Goal: Information Seeking & Learning: Learn about a topic

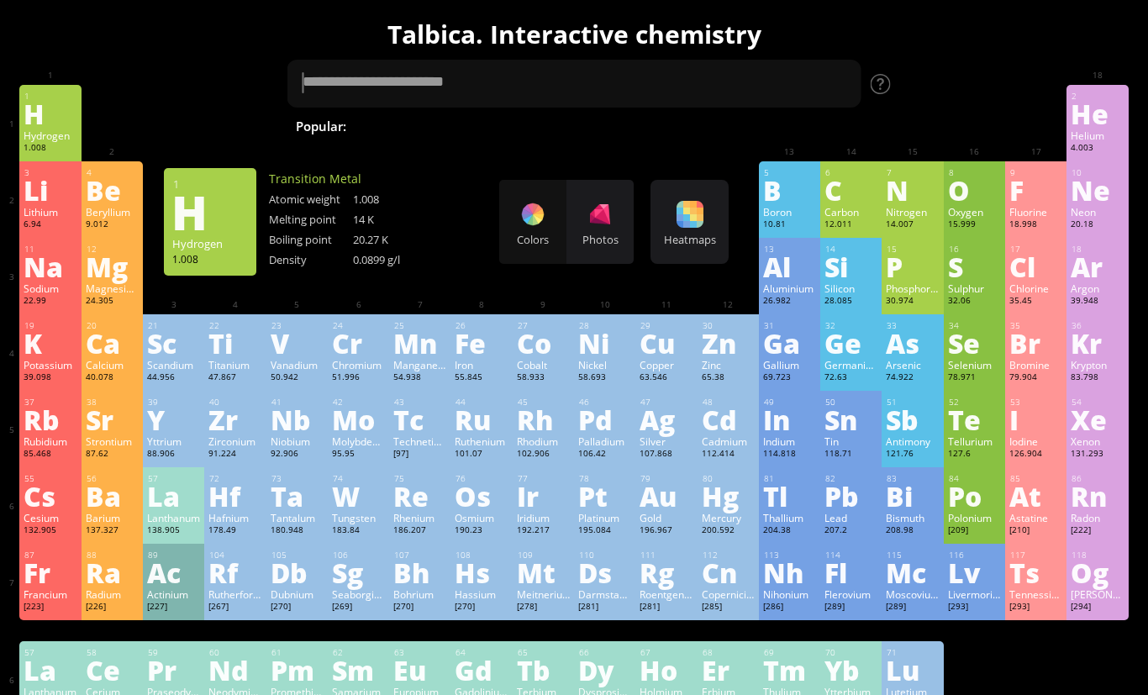
click at [924, 202] on div "N" at bounding box center [912, 189] width 53 height 27
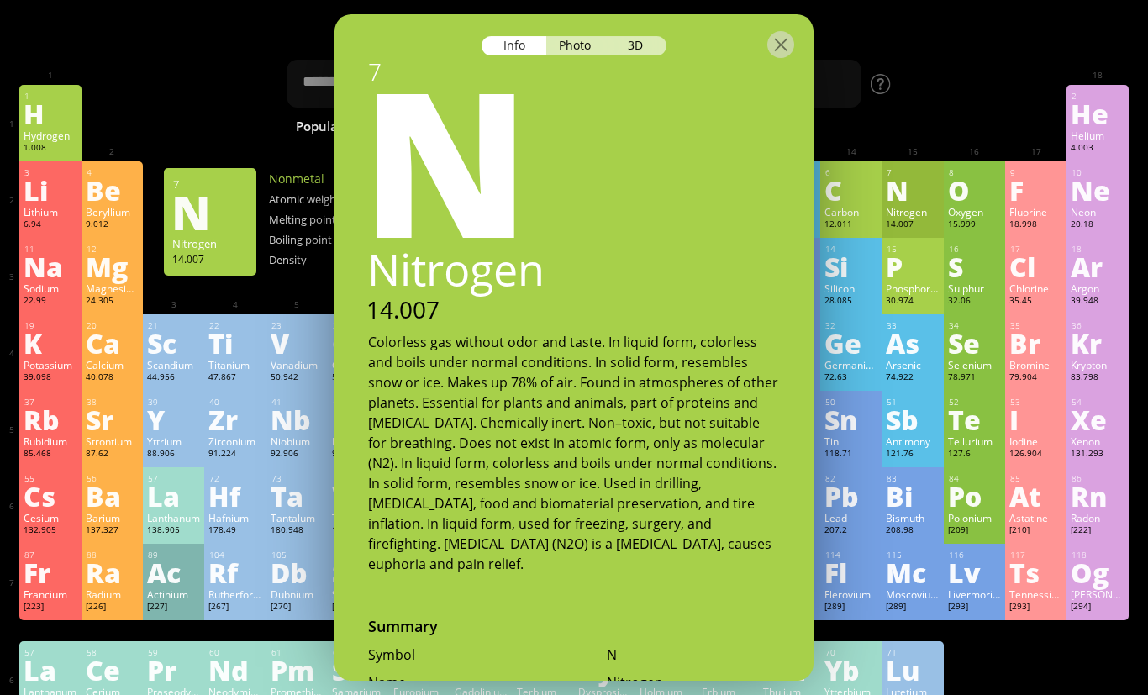
click at [584, 41] on div "Photo" at bounding box center [576, 45] width 60 height 19
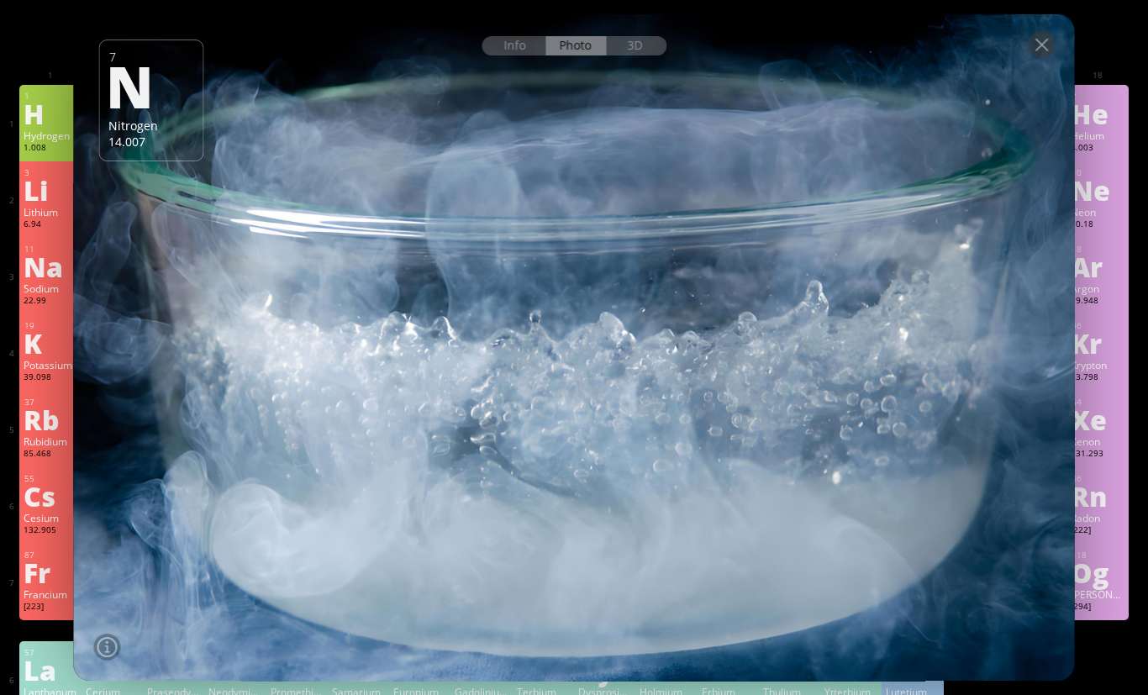
click at [526, 55] on div "Info" at bounding box center [513, 45] width 65 height 19
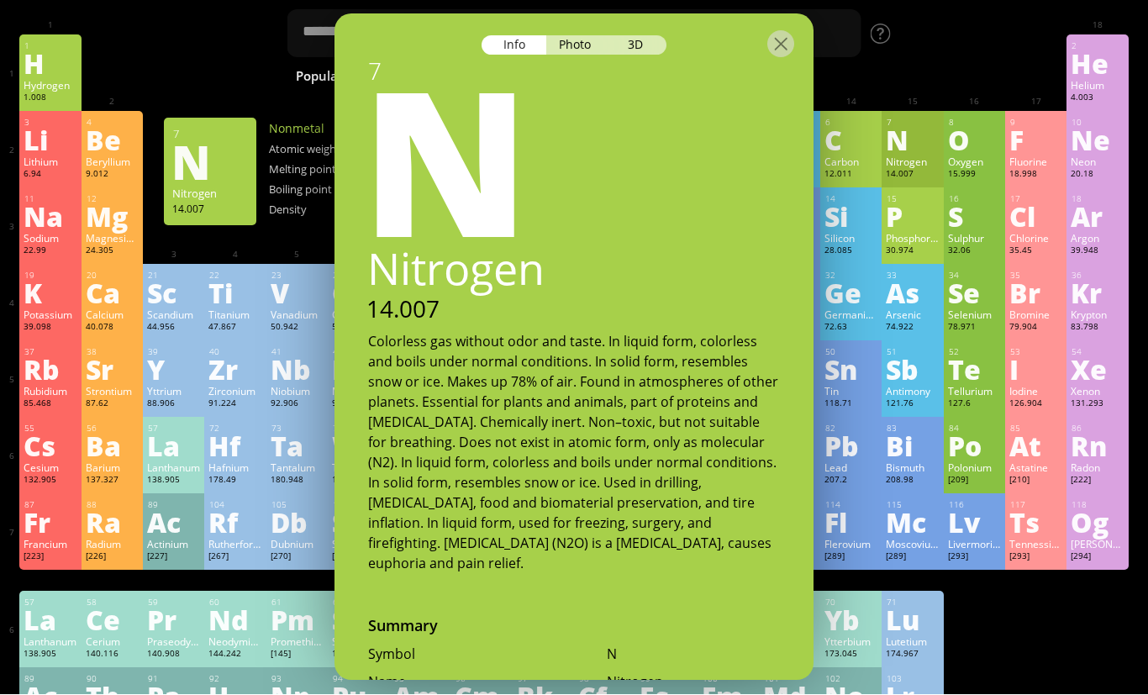
scroll to position [50, 0]
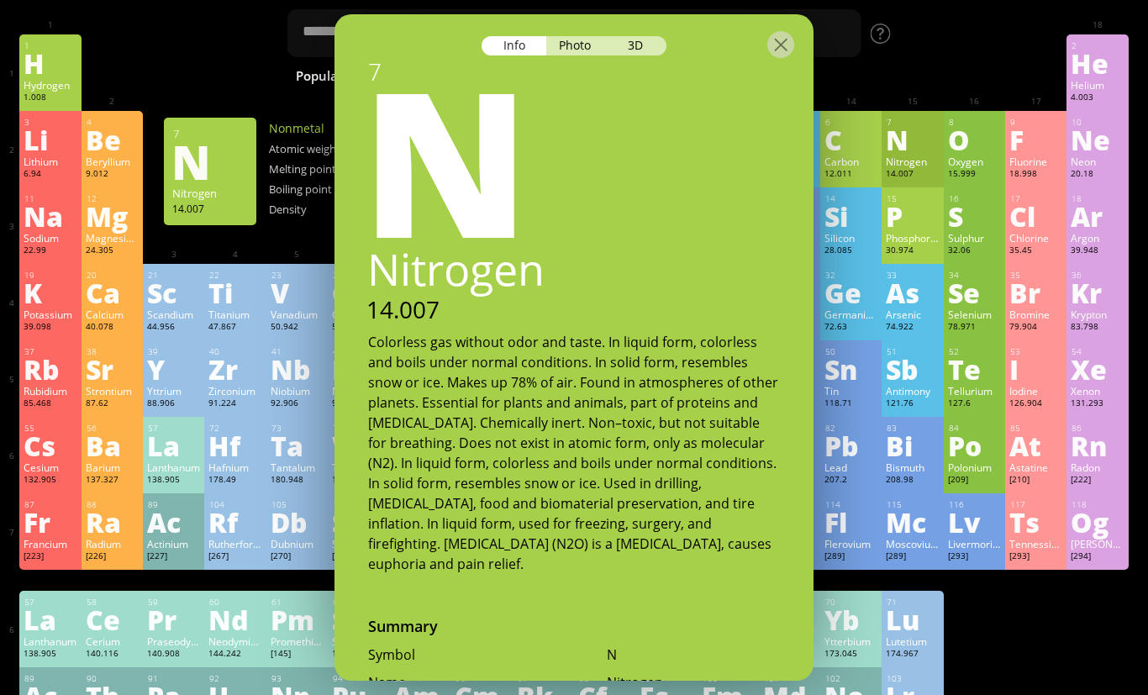
click at [776, 31] on div at bounding box center [780, 44] width 27 height 27
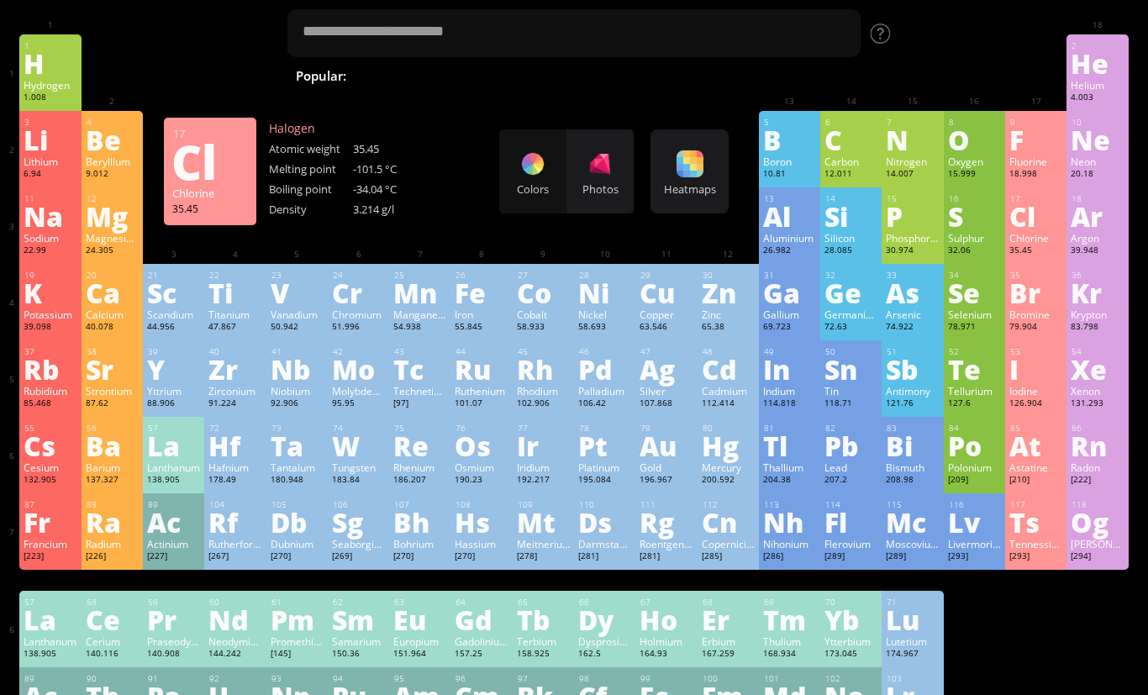
click at [1034, 242] on div "Chlorine" at bounding box center [1035, 237] width 53 height 13
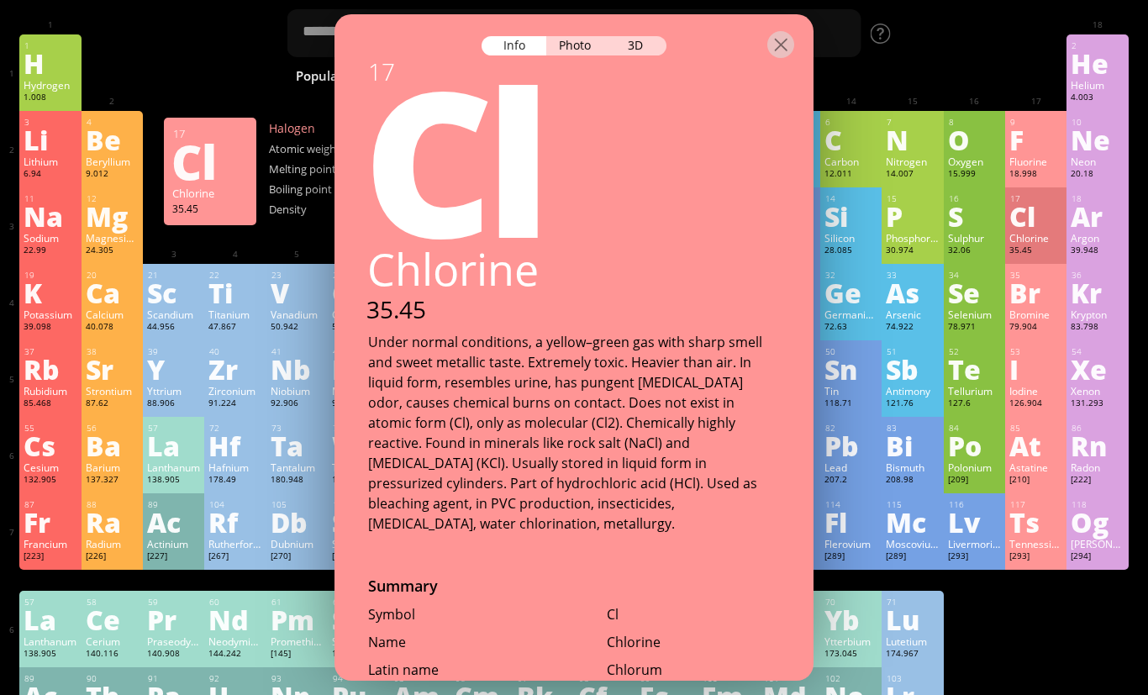
click at [790, 31] on div at bounding box center [780, 44] width 27 height 27
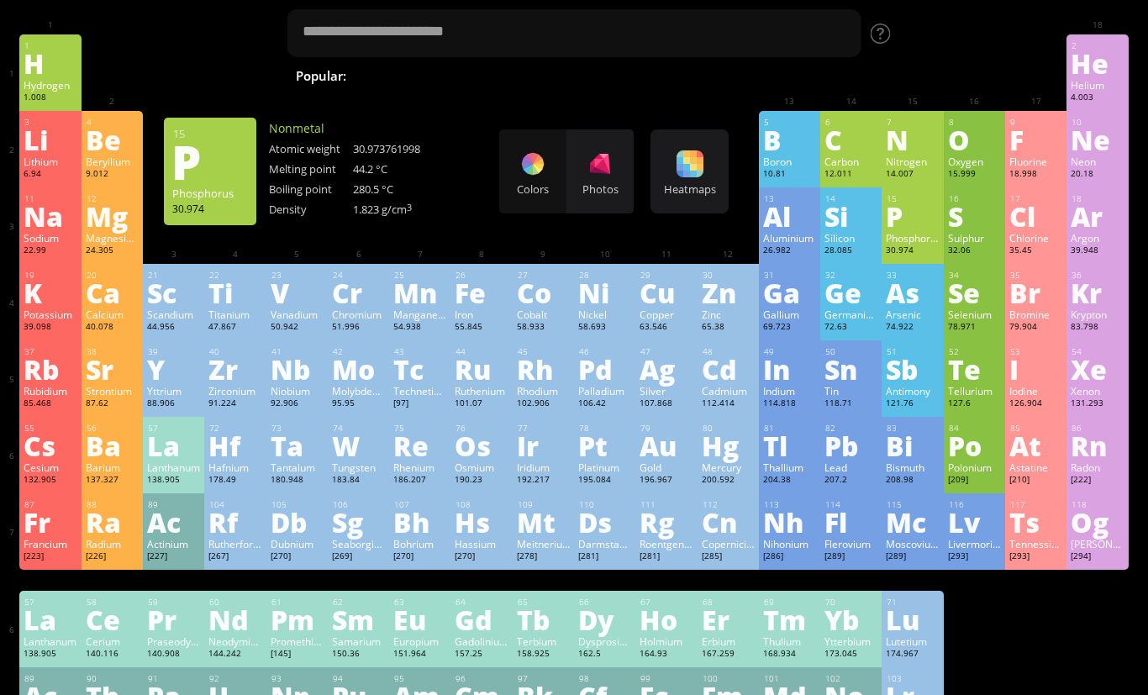
click at [898, 229] on div "P" at bounding box center [912, 215] width 53 height 27
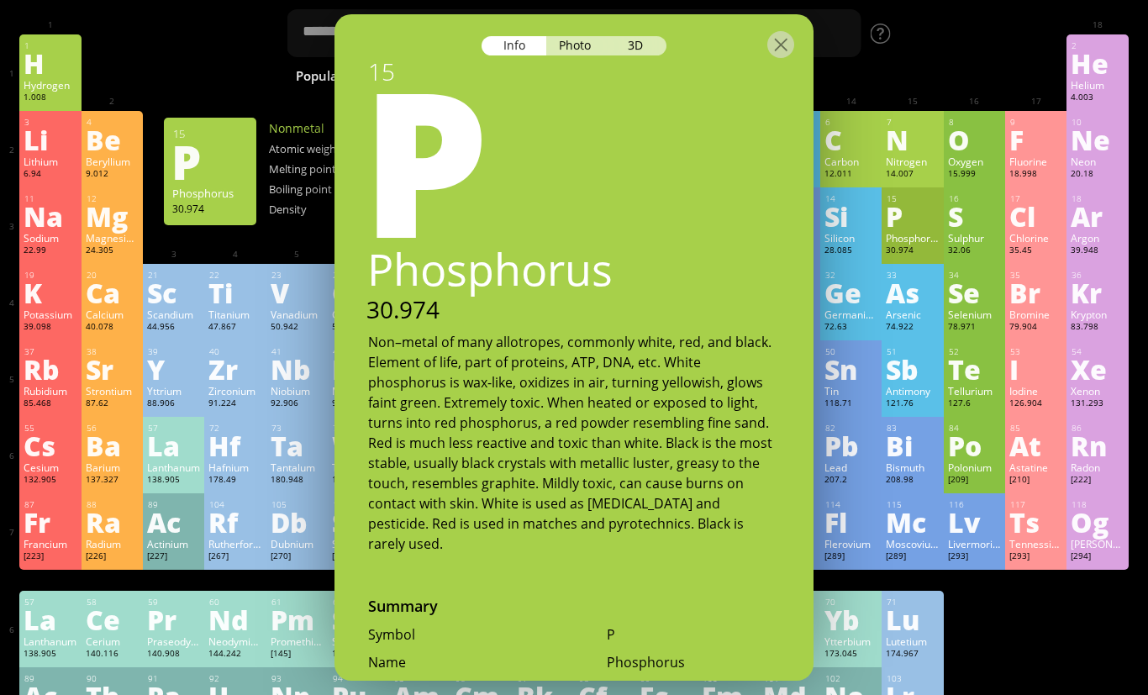
click at [579, 36] on div "Photo" at bounding box center [576, 45] width 60 height 19
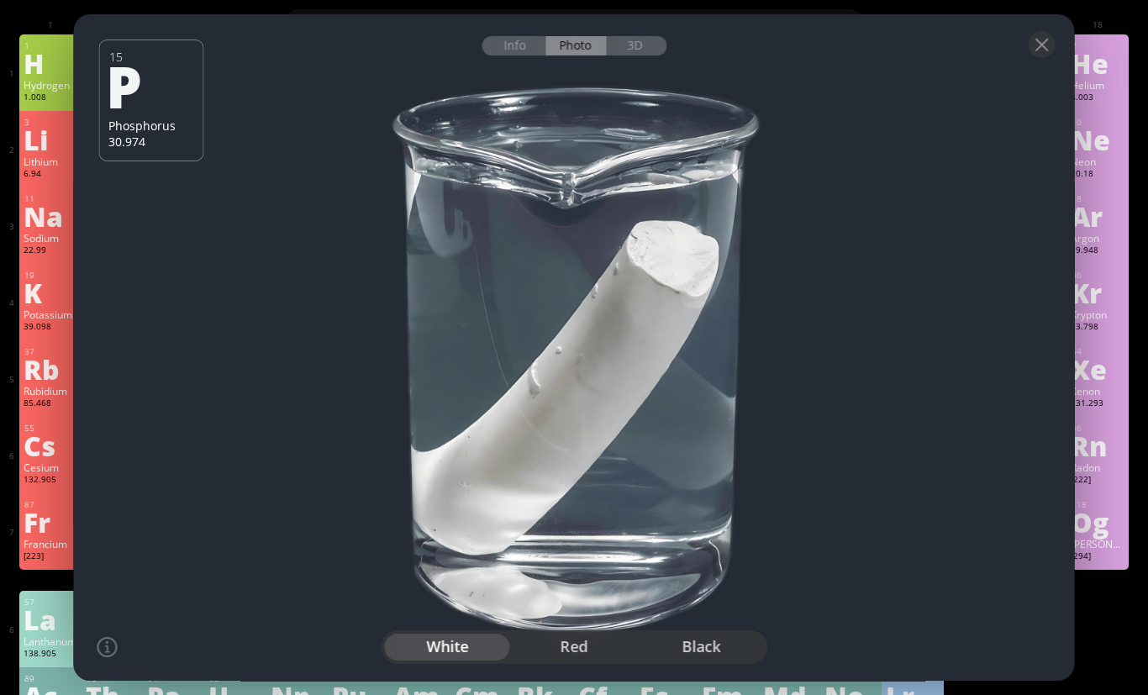
click at [602, 660] on div "red" at bounding box center [574, 647] width 127 height 27
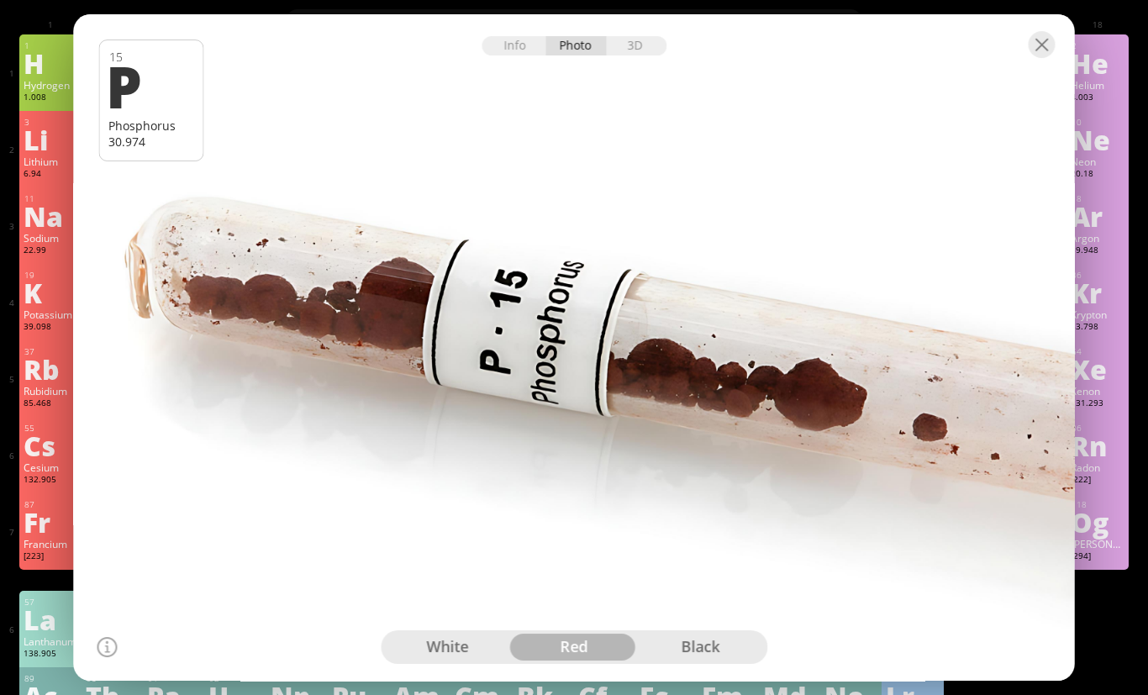
click at [689, 660] on div "black" at bounding box center [700, 647] width 127 height 27
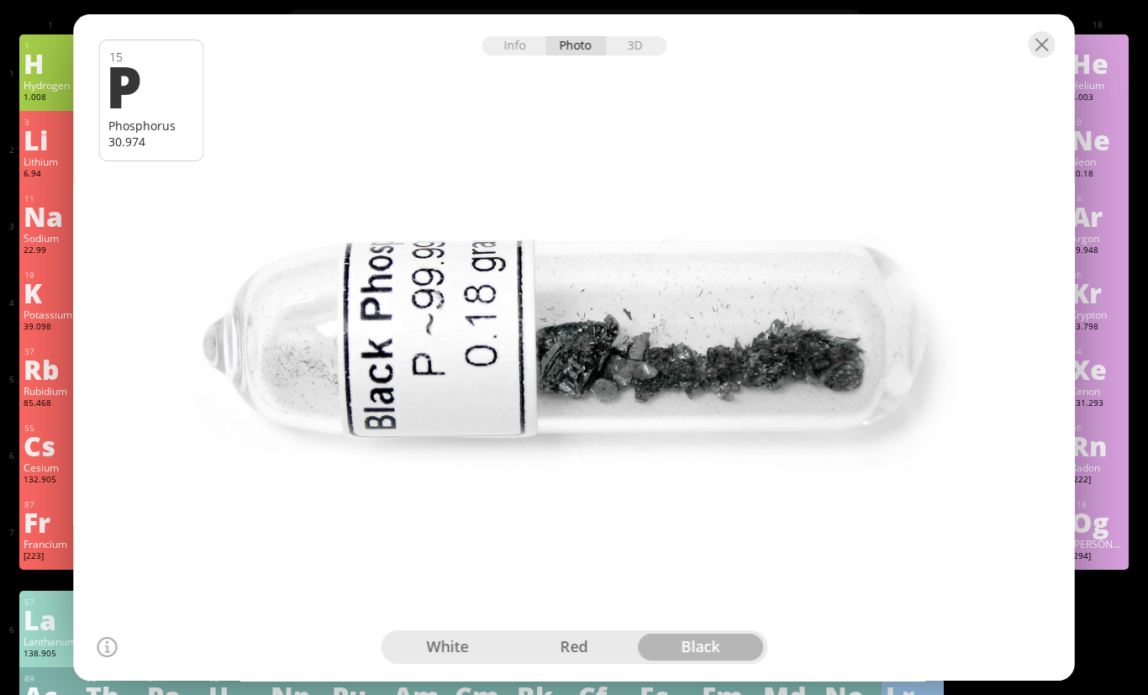
click at [1033, 58] on div at bounding box center [1041, 44] width 27 height 27
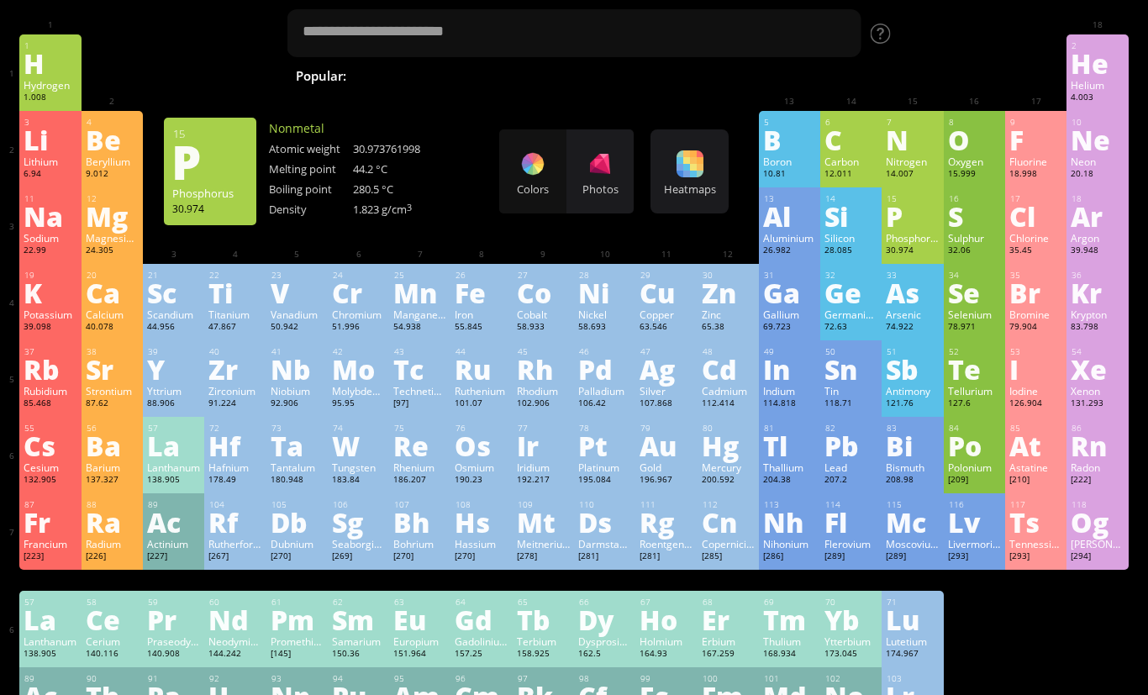
click at [970, 221] on div "S" at bounding box center [974, 215] width 53 height 27
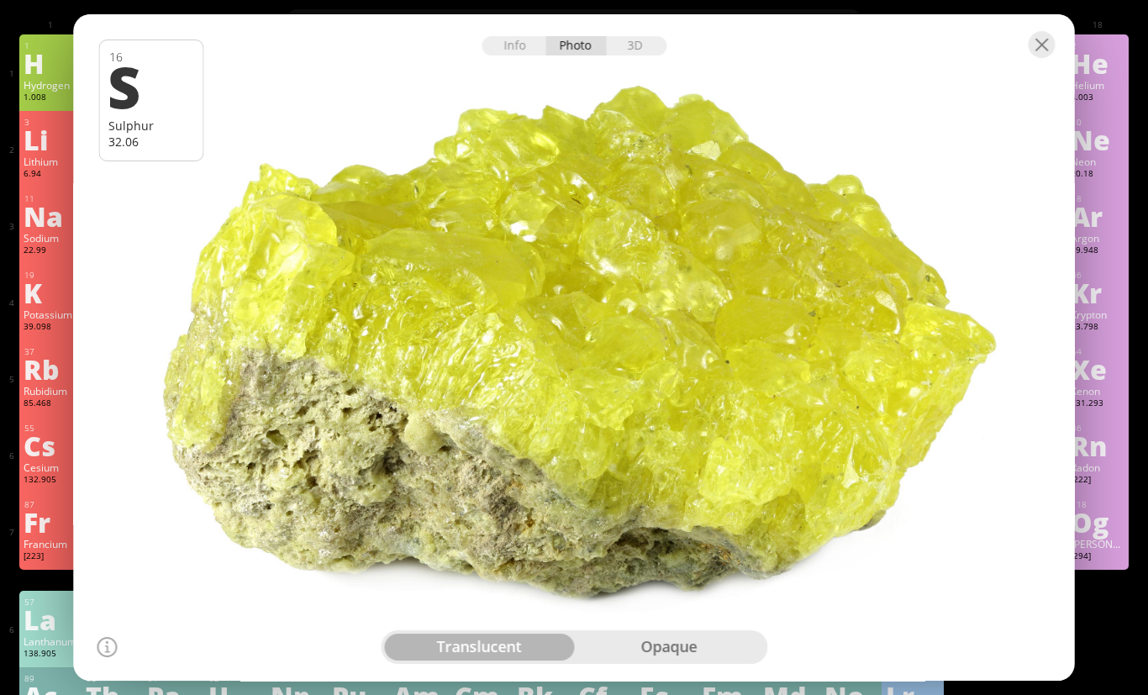
click at [644, 660] on div "opaque" at bounding box center [669, 647] width 190 height 27
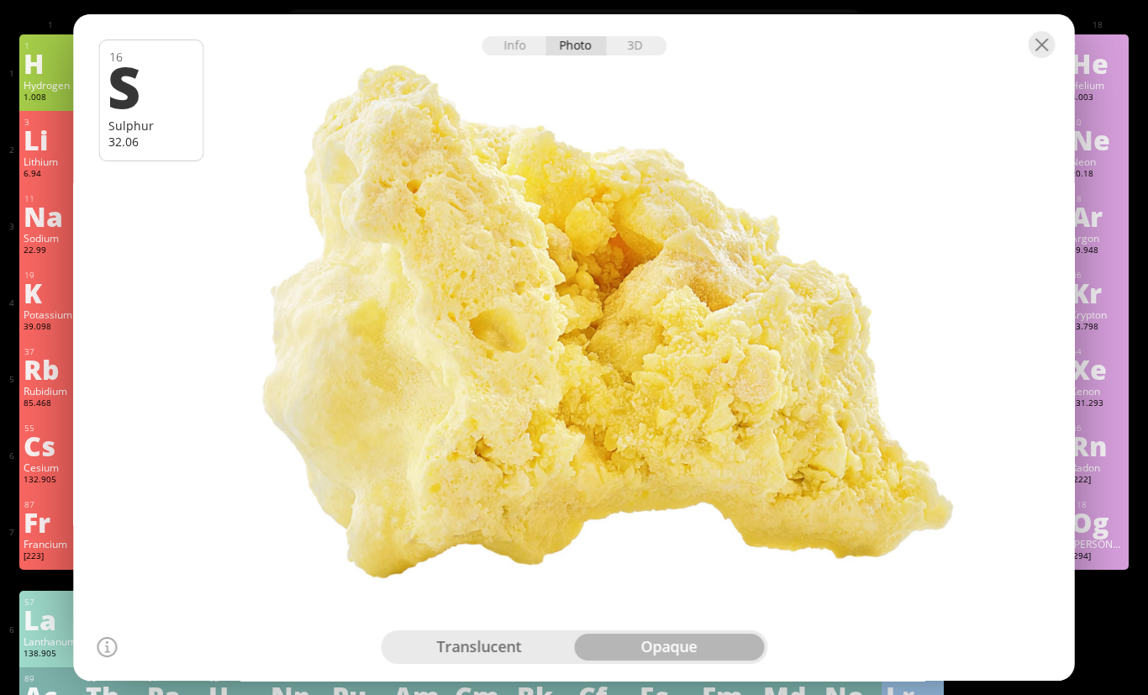
click at [434, 660] on div "translucent" at bounding box center [479, 647] width 190 height 27
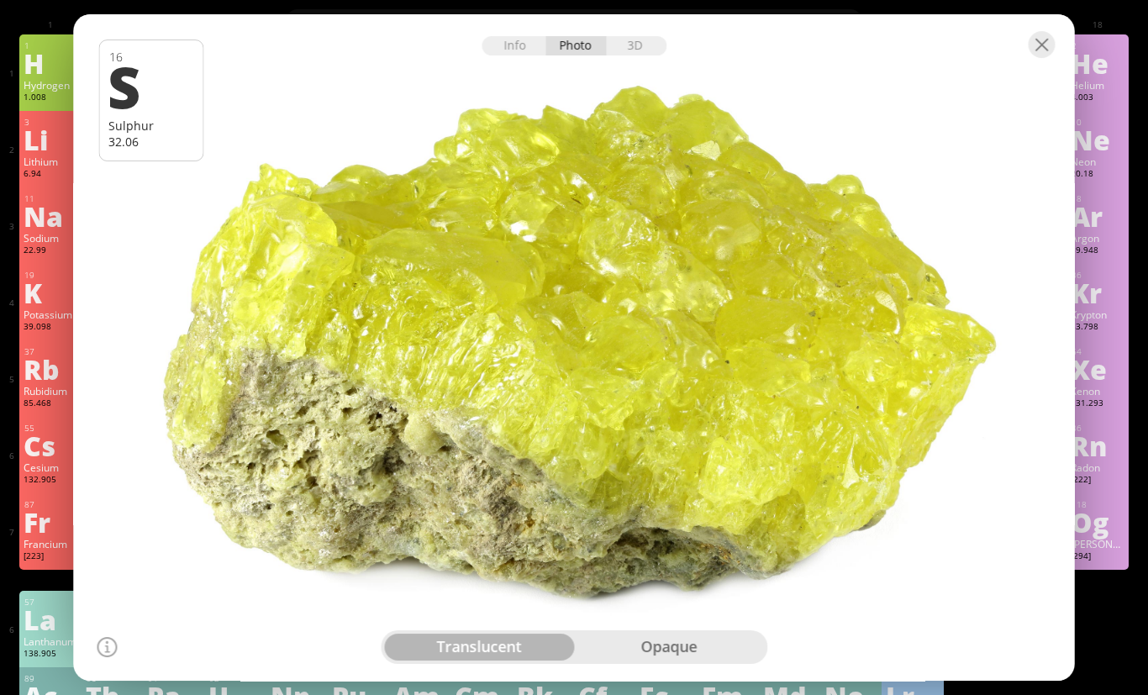
click at [1044, 58] on div at bounding box center [1041, 44] width 27 height 27
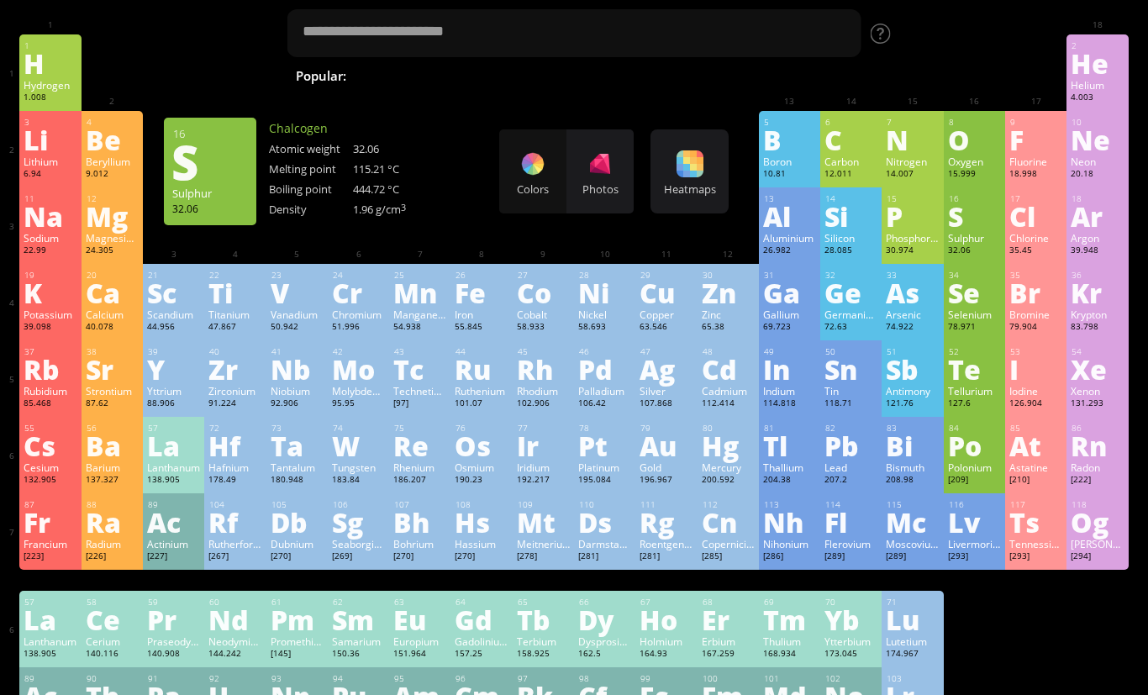
click at [965, 153] on div "O" at bounding box center [974, 139] width 53 height 27
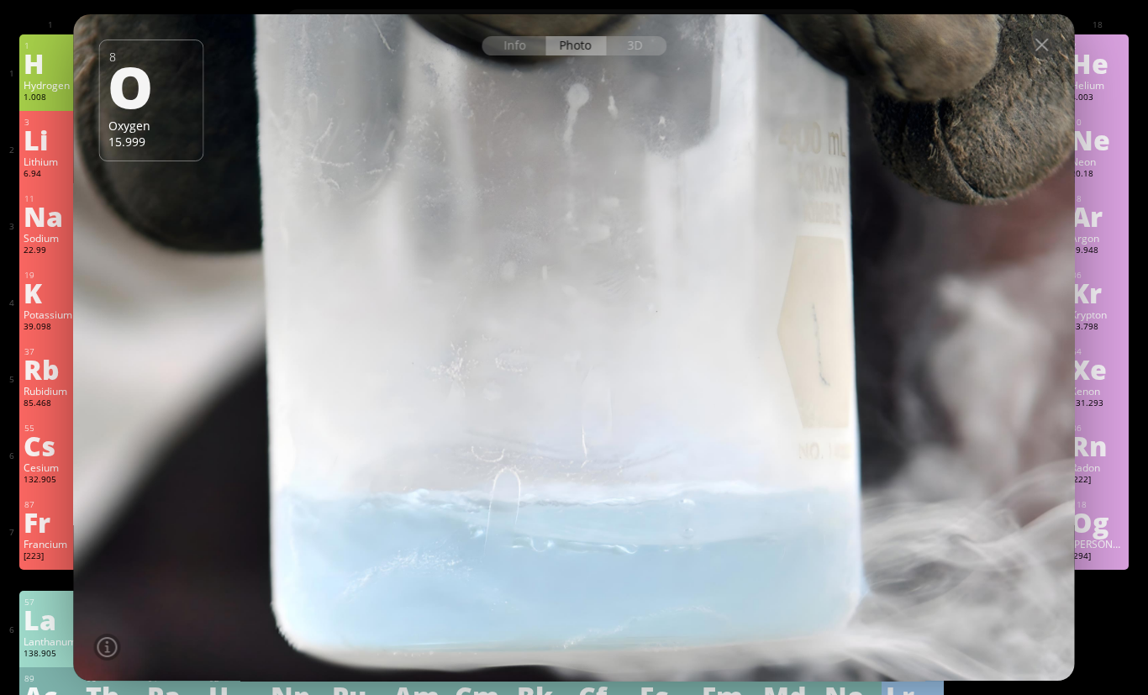
click at [1053, 58] on div at bounding box center [1041, 44] width 27 height 27
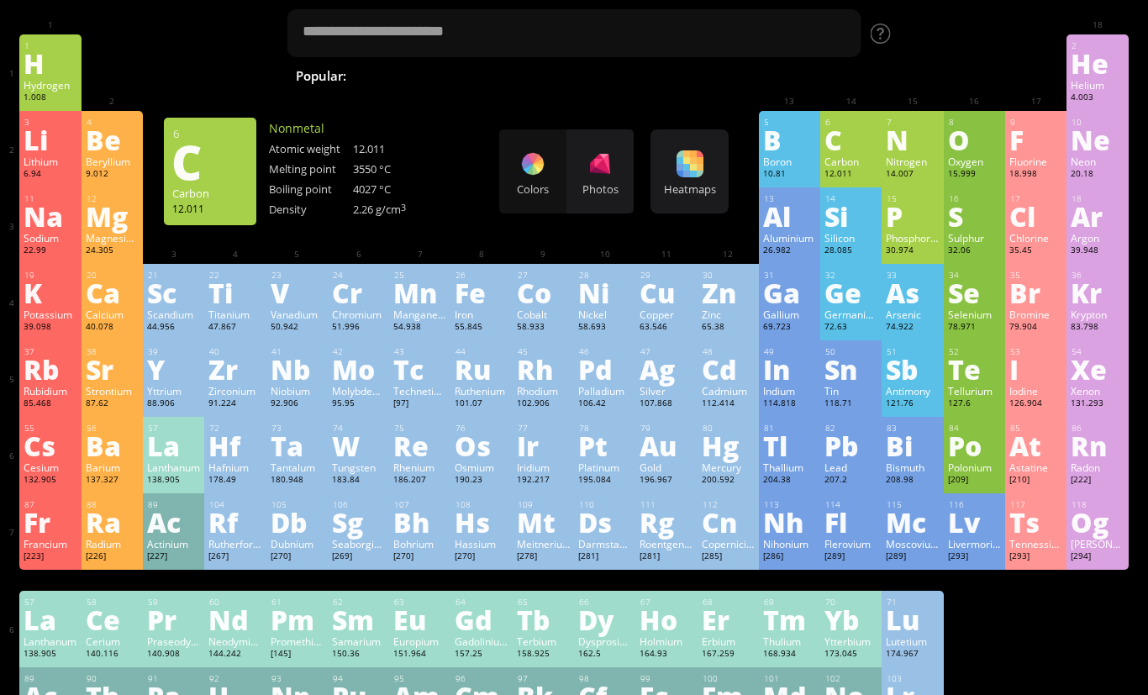
click at [848, 152] on div "C" at bounding box center [850, 139] width 53 height 27
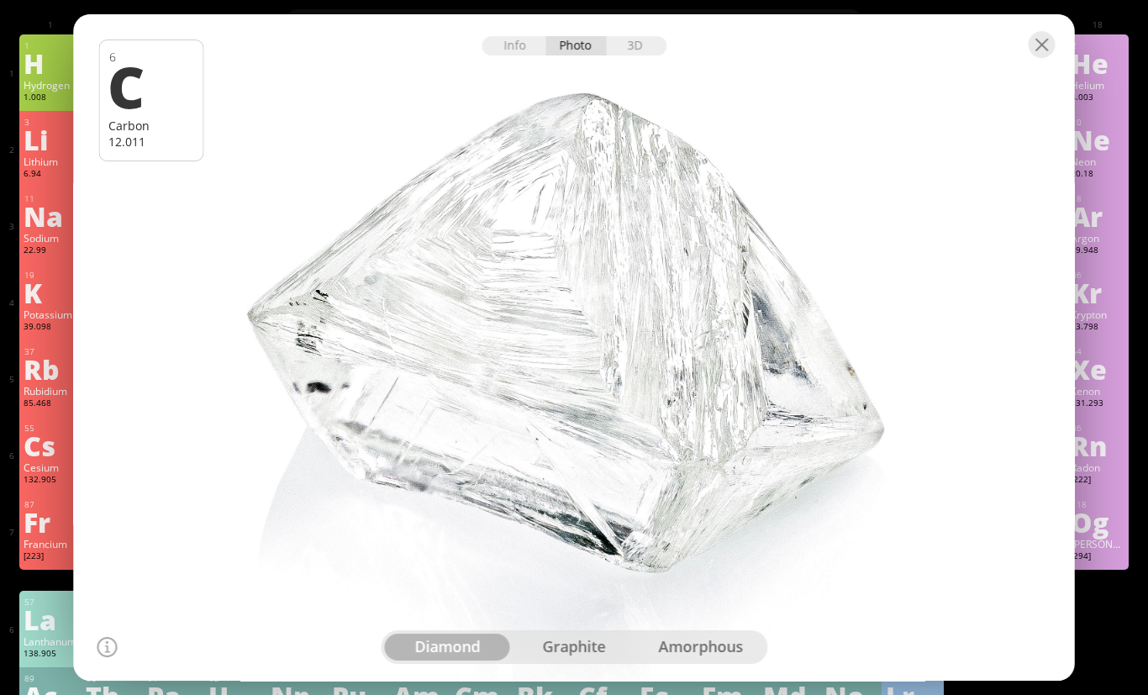
click at [543, 660] on div "graphite" at bounding box center [574, 647] width 127 height 27
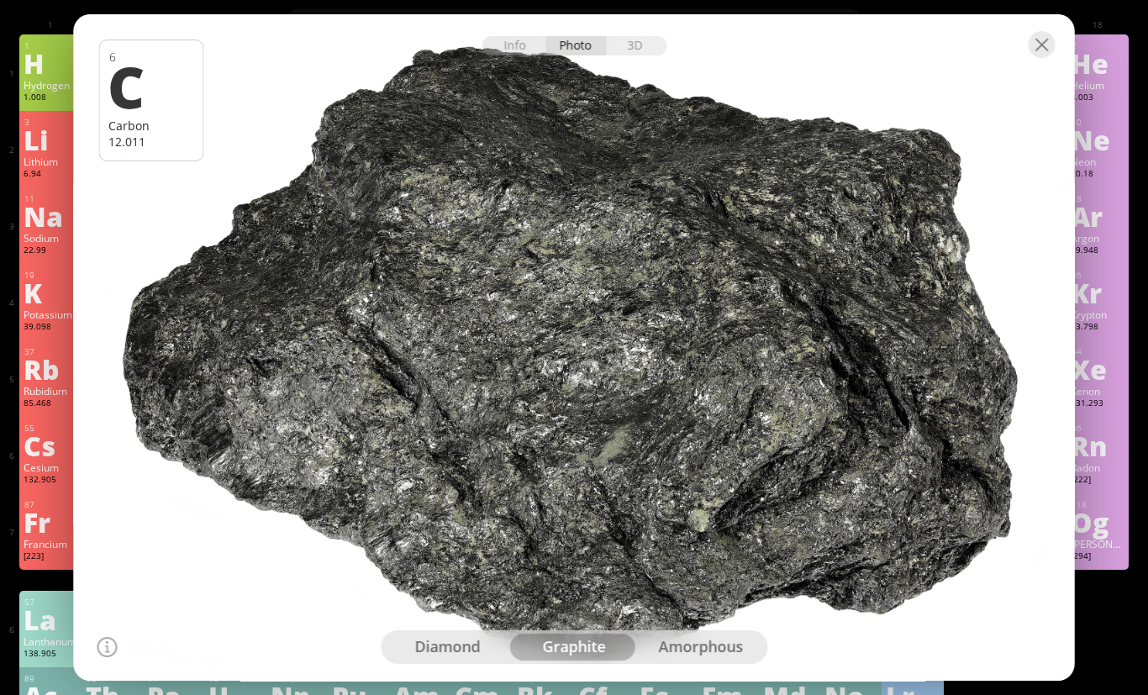
click at [443, 660] on div "diamond" at bounding box center [447, 647] width 127 height 27
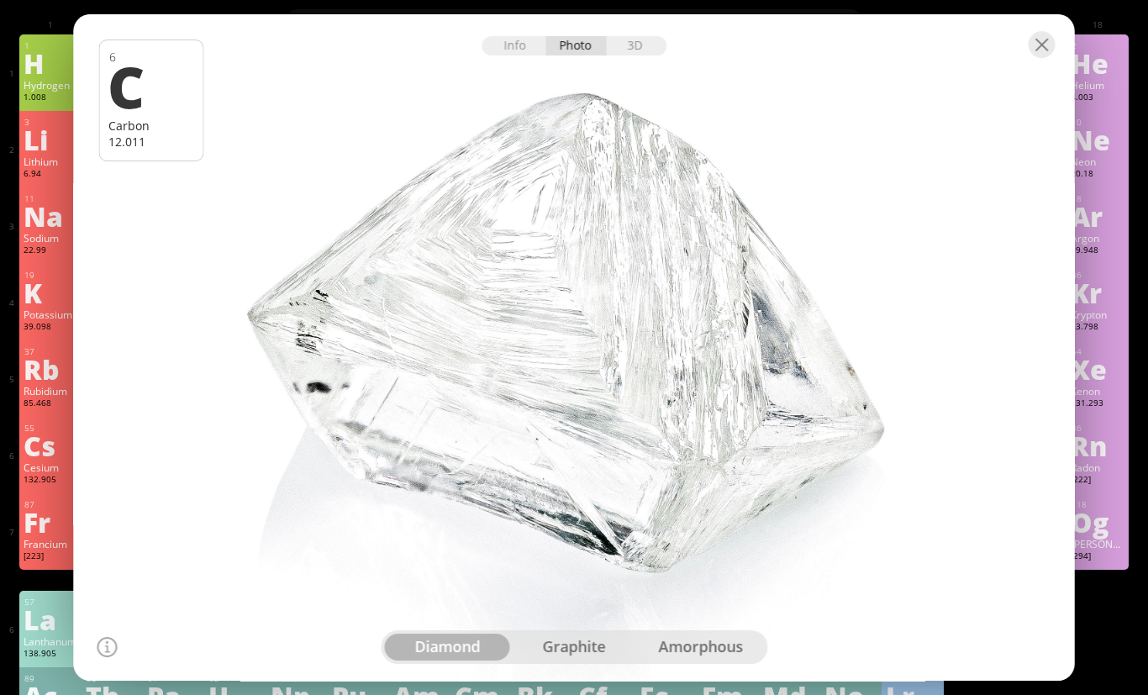
click at [570, 660] on div "graphite" at bounding box center [574, 647] width 127 height 27
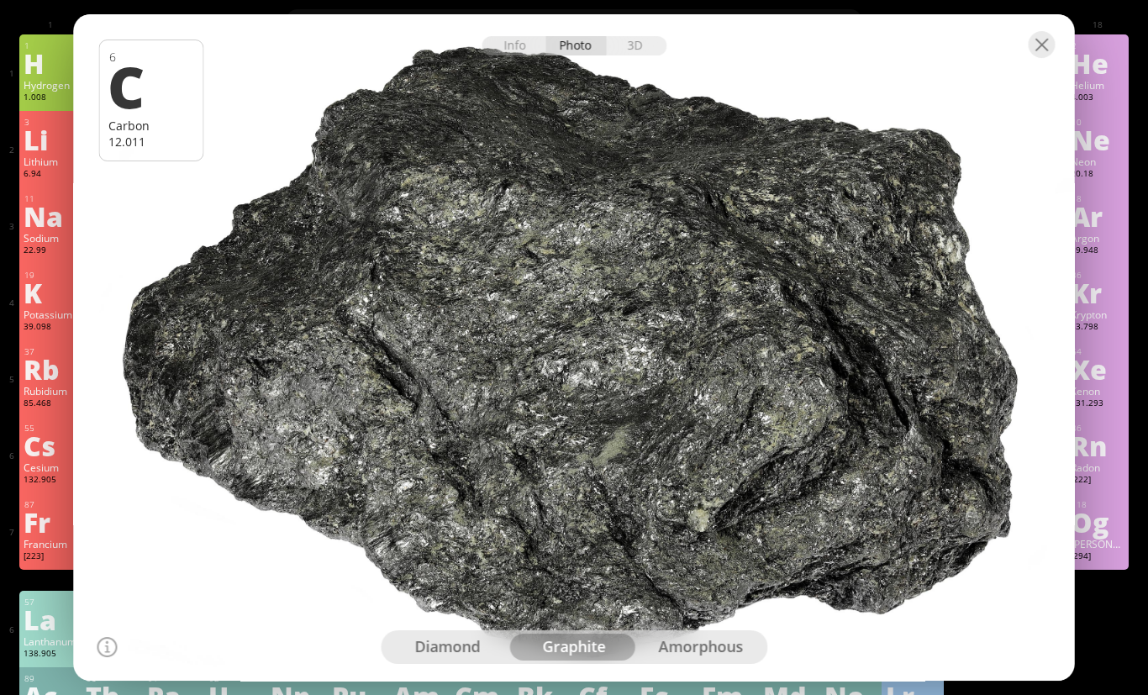
click at [689, 668] on div at bounding box center [574, 348] width 1011 height 674
click at [679, 660] on div "amorphous" at bounding box center [700, 647] width 127 height 27
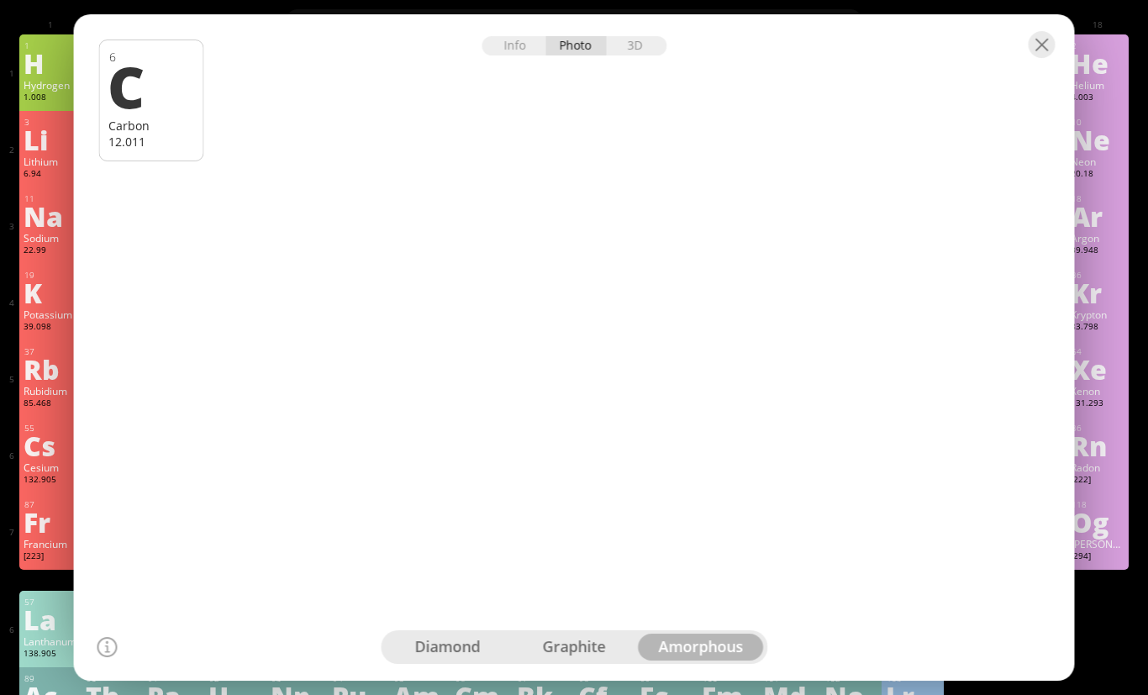
click at [1034, 58] on div at bounding box center [1041, 44] width 27 height 27
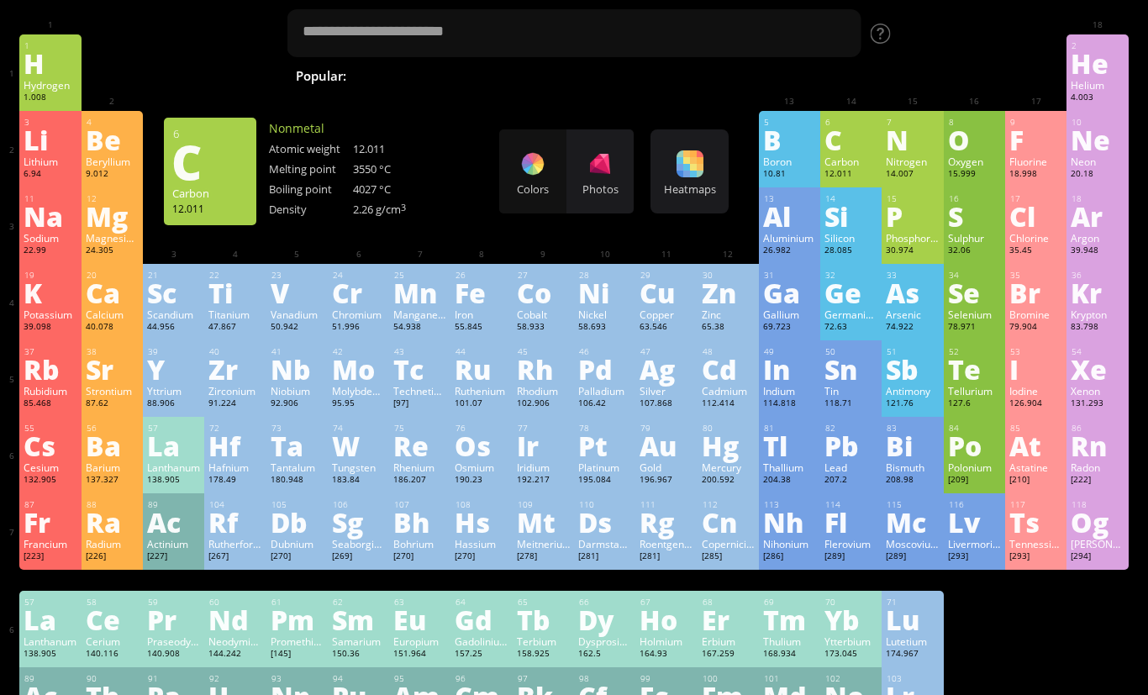
click at [1125, 632] on div "1 H Hydrogen 1.008 −1, +1 −1, +1 -259.14 °C -252.87 °C 0.0899 g/l 1s 1 2 He Hel…" at bounding box center [573, 388] width 1108 height 709
click at [970, 694] on div "1 H Hydrogen 1.008 −1, +1 −1, +1 -259.14 °C -252.87 °C 0.0899 g/l 1s 1 2 He Hel…" at bounding box center [573, 388] width 1108 height 709
click at [906, 132] on div "N" at bounding box center [912, 139] width 53 height 27
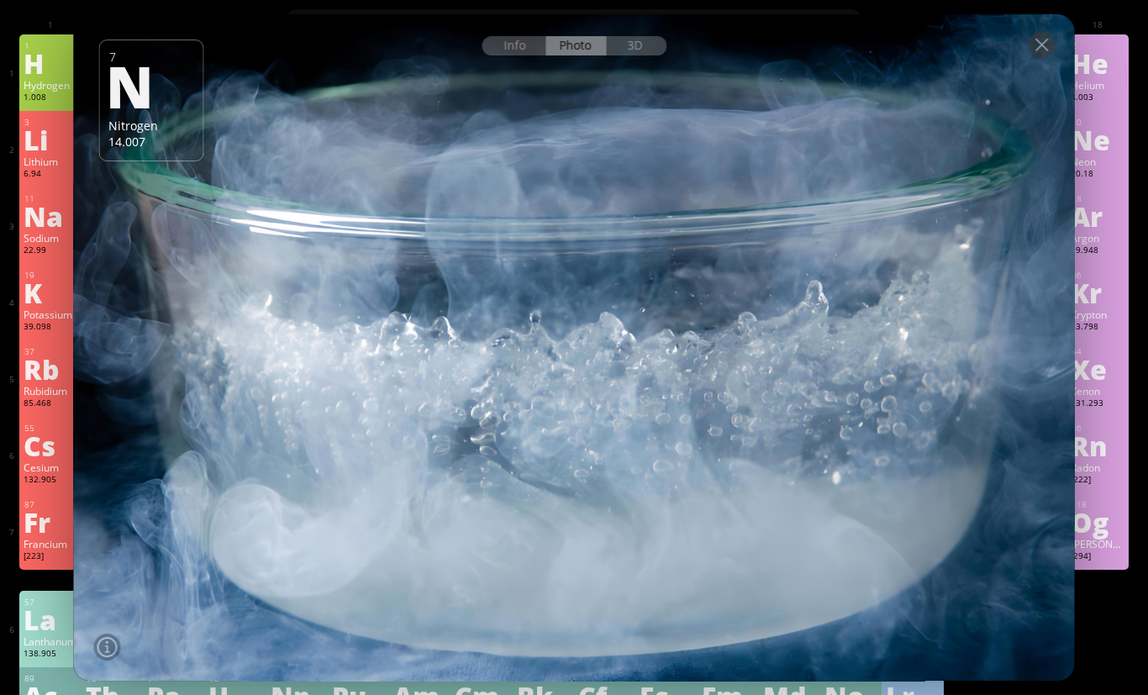
click at [1044, 66] on div at bounding box center [574, 43] width 1001 height 59
click at [1044, 58] on div at bounding box center [1041, 44] width 27 height 27
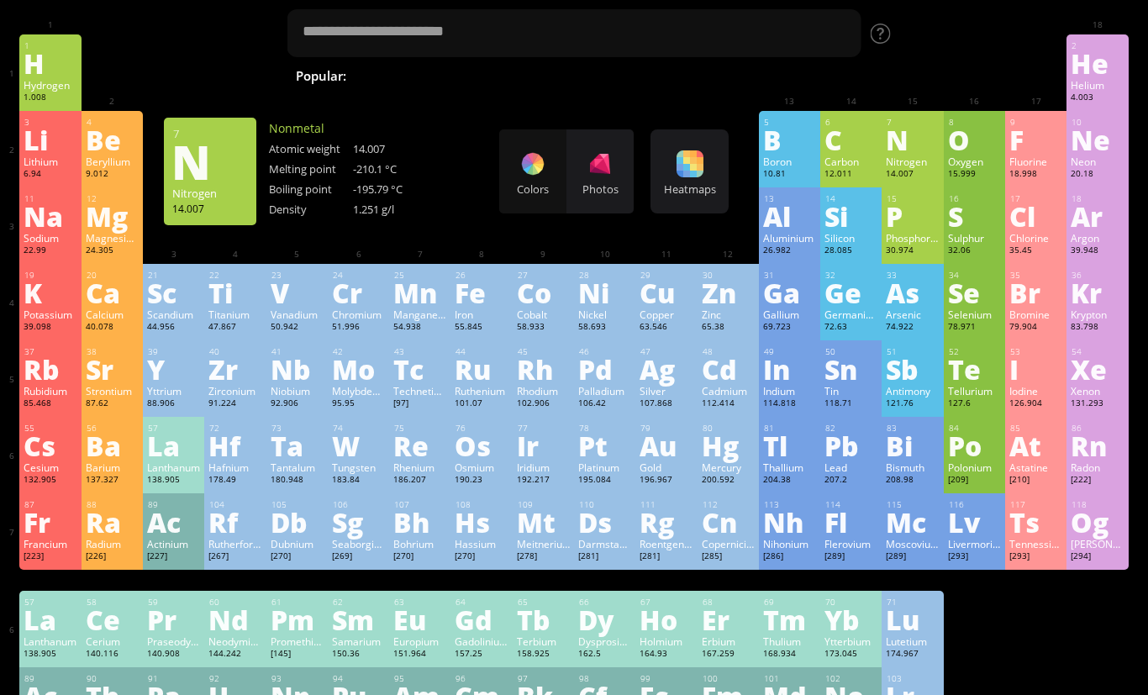
click at [1037, 222] on div "Cl" at bounding box center [1035, 215] width 53 height 27
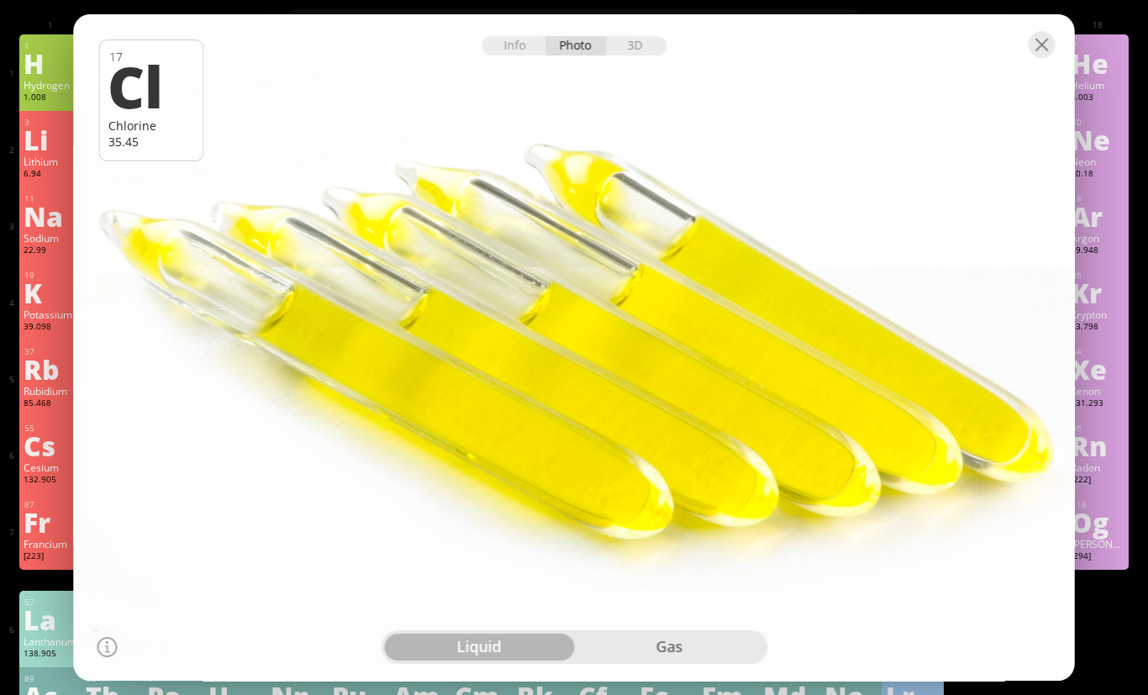
click at [1040, 58] on div at bounding box center [1041, 44] width 27 height 27
